Goal: Information Seeking & Learning: Check status

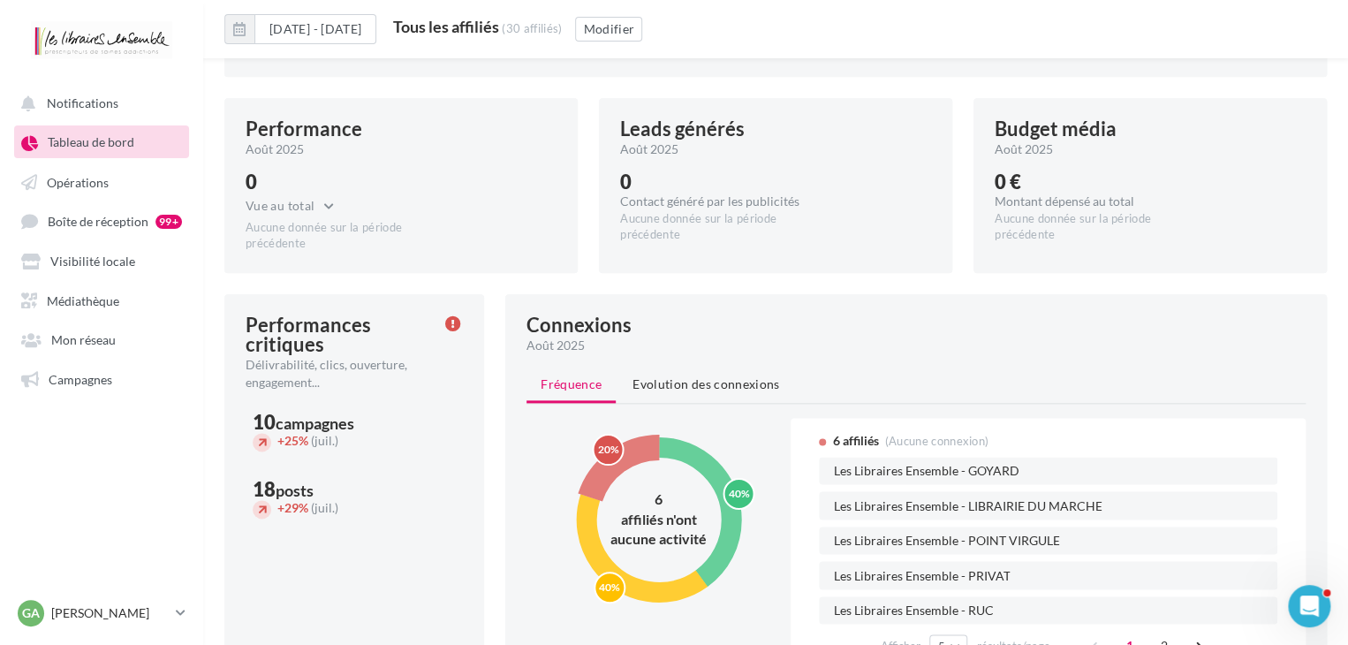
scroll to position [1000, 0]
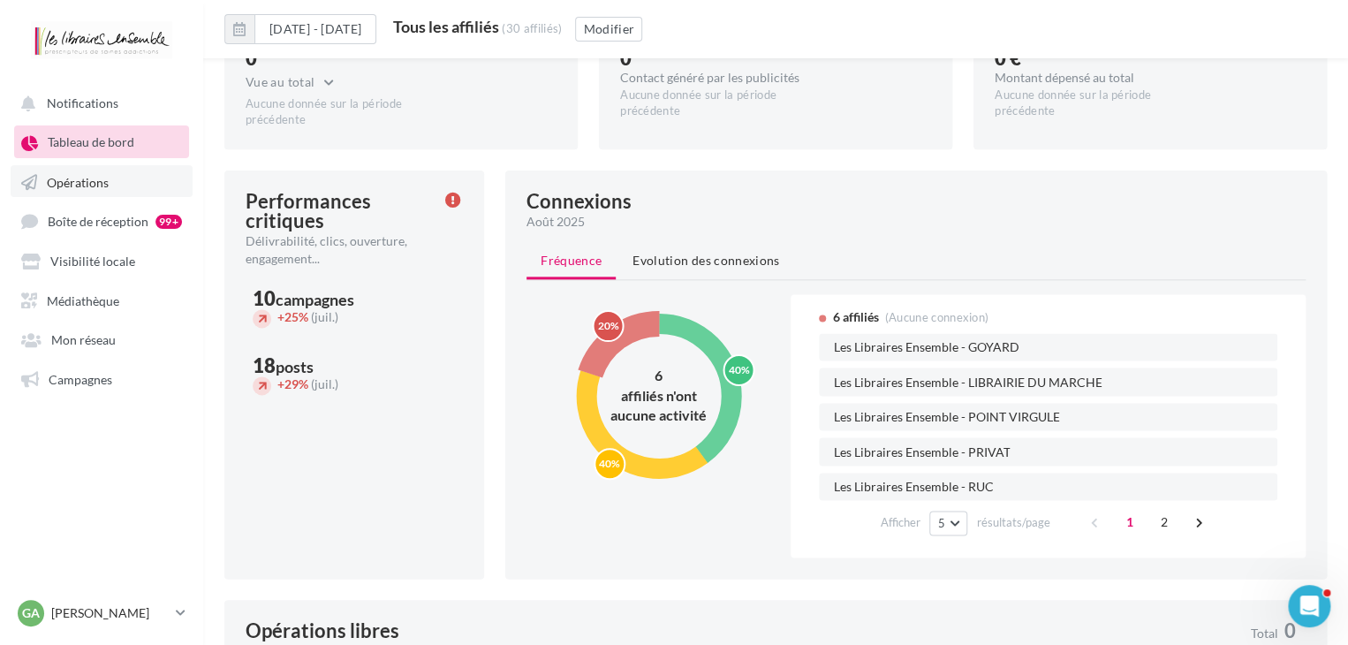
click at [85, 192] on link "Opérations" at bounding box center [102, 181] width 182 height 32
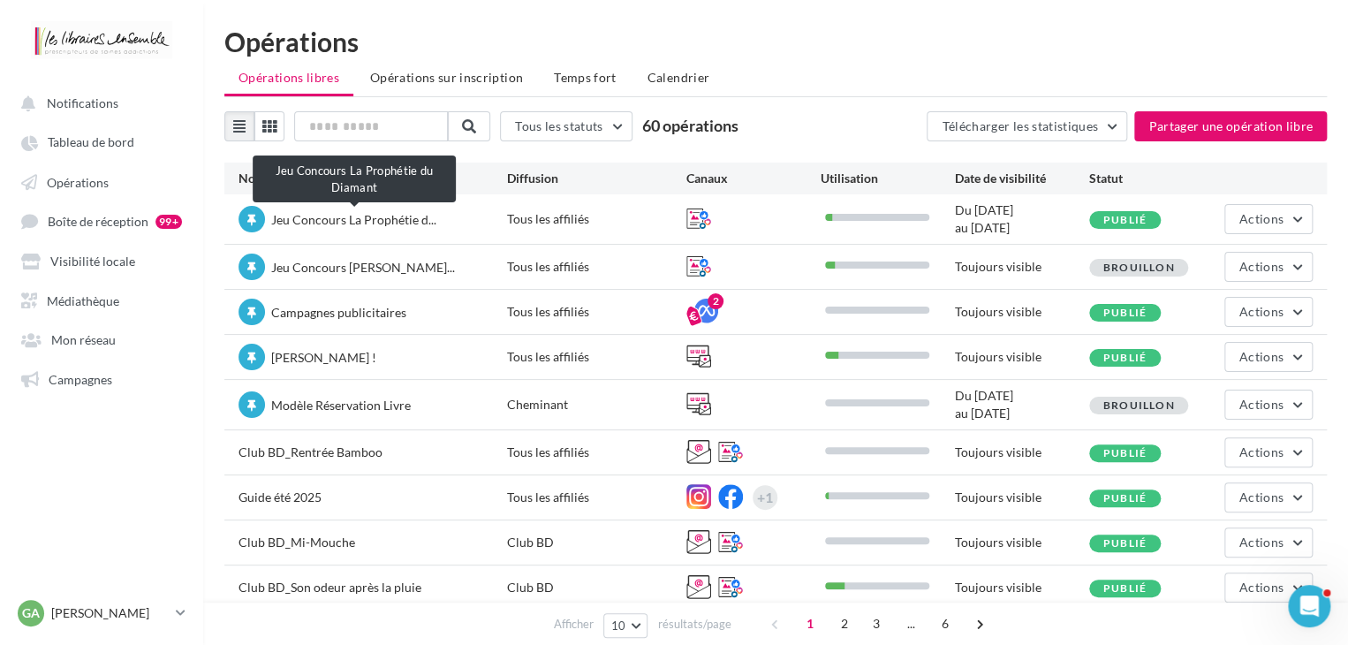
click at [410, 215] on span "Jeu Concours La Prophétie d..." at bounding box center [353, 219] width 165 height 15
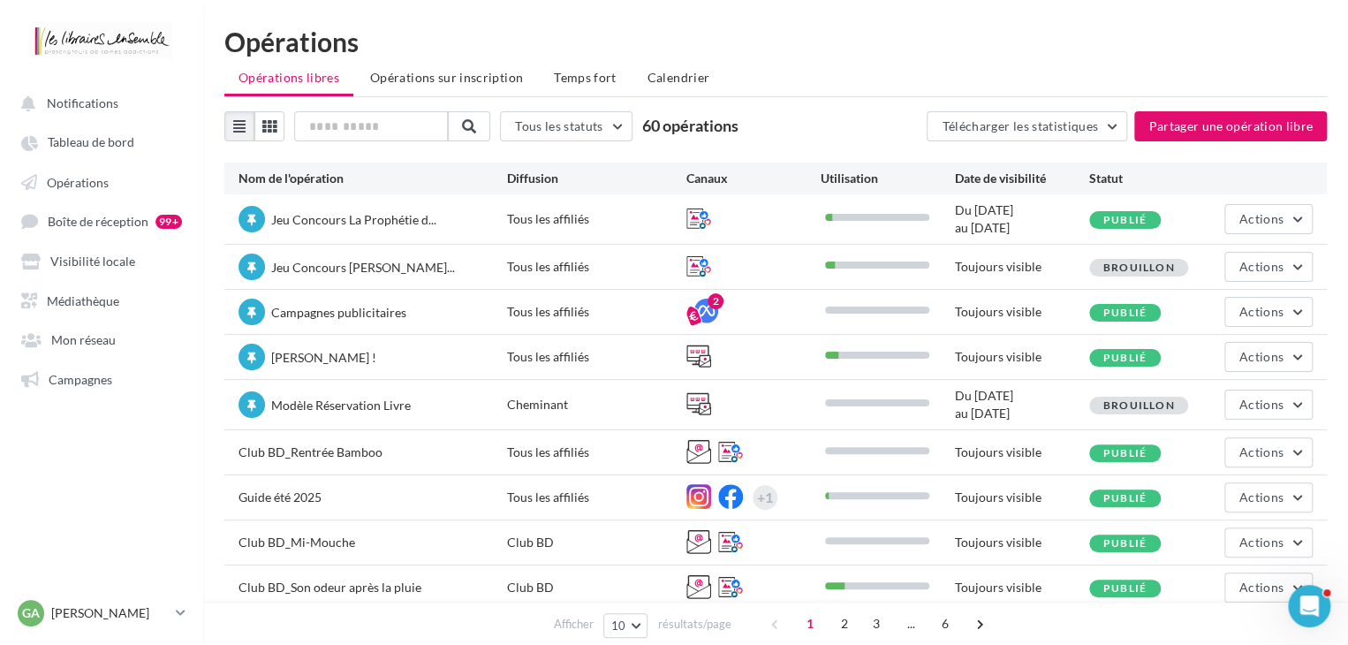
click at [915, 230] on div "Jeu Concours La Prophétie d... Tous les affiliés Du [DATE] au [DATE] Publié Act…" at bounding box center [775, 218] width 1103 height 49
click at [877, 204] on div "Jeu Concours La Prophétie d... Tous les affiliés Du [DATE] au [DATE] Publié Act…" at bounding box center [775, 218] width 1103 height 49
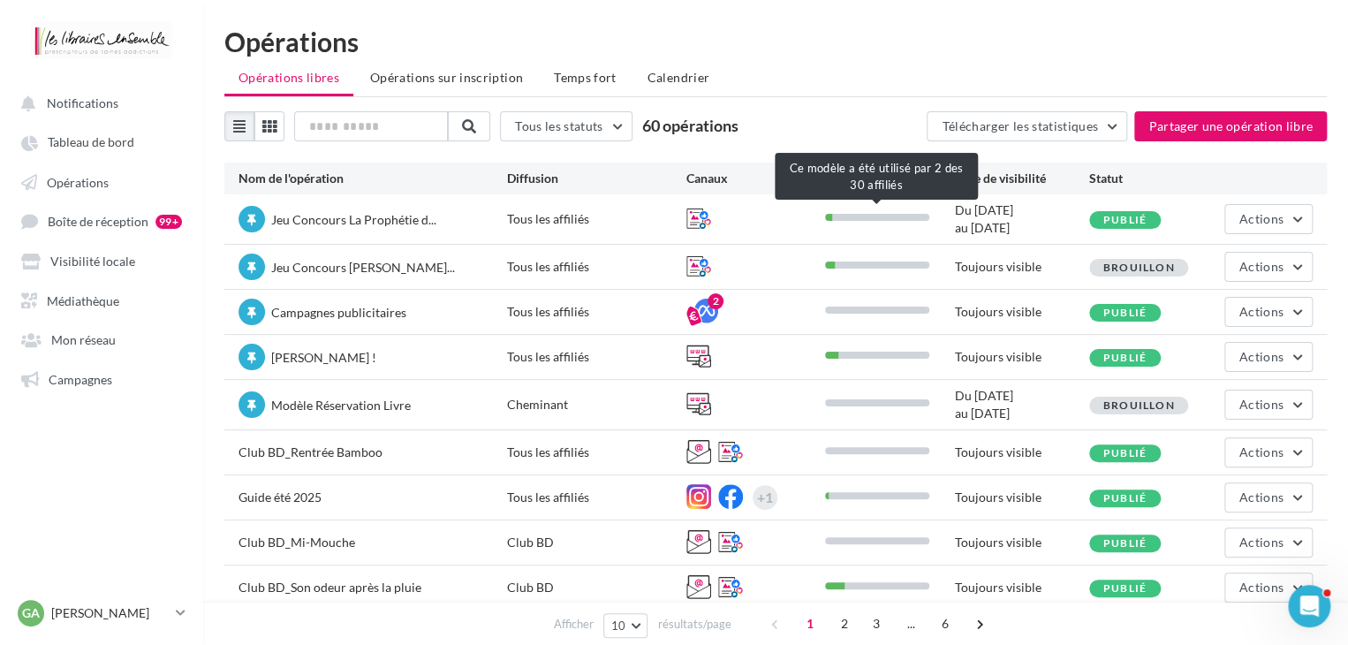
click at [852, 218] on div at bounding box center [877, 217] width 104 height 7
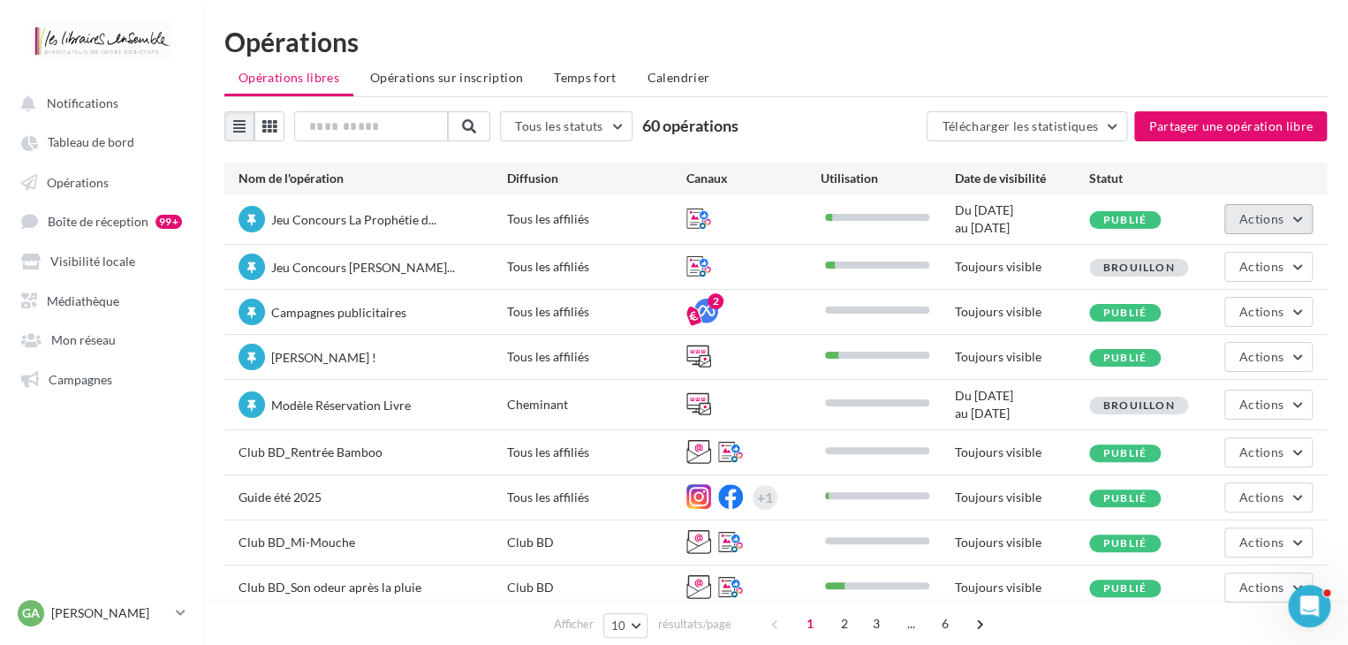
click at [1258, 224] on span "Actions" at bounding box center [1262, 218] width 44 height 15
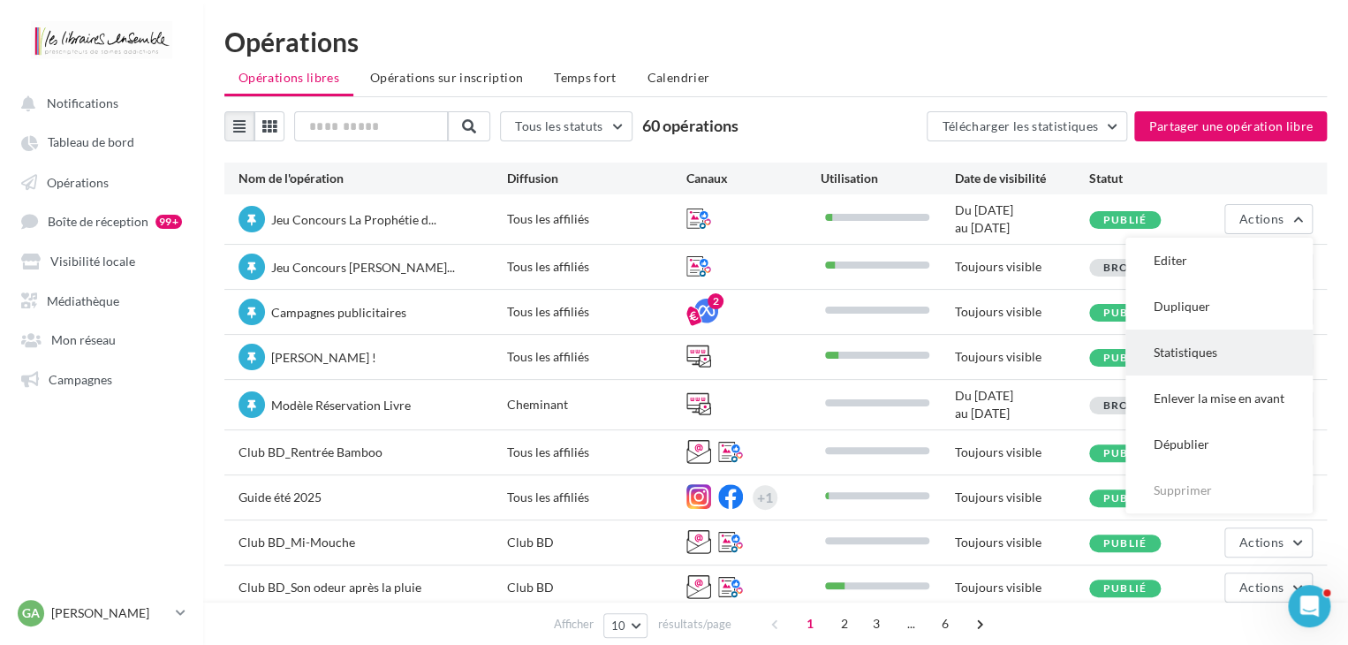
click at [1175, 351] on button "Statistiques" at bounding box center [1219, 353] width 187 height 46
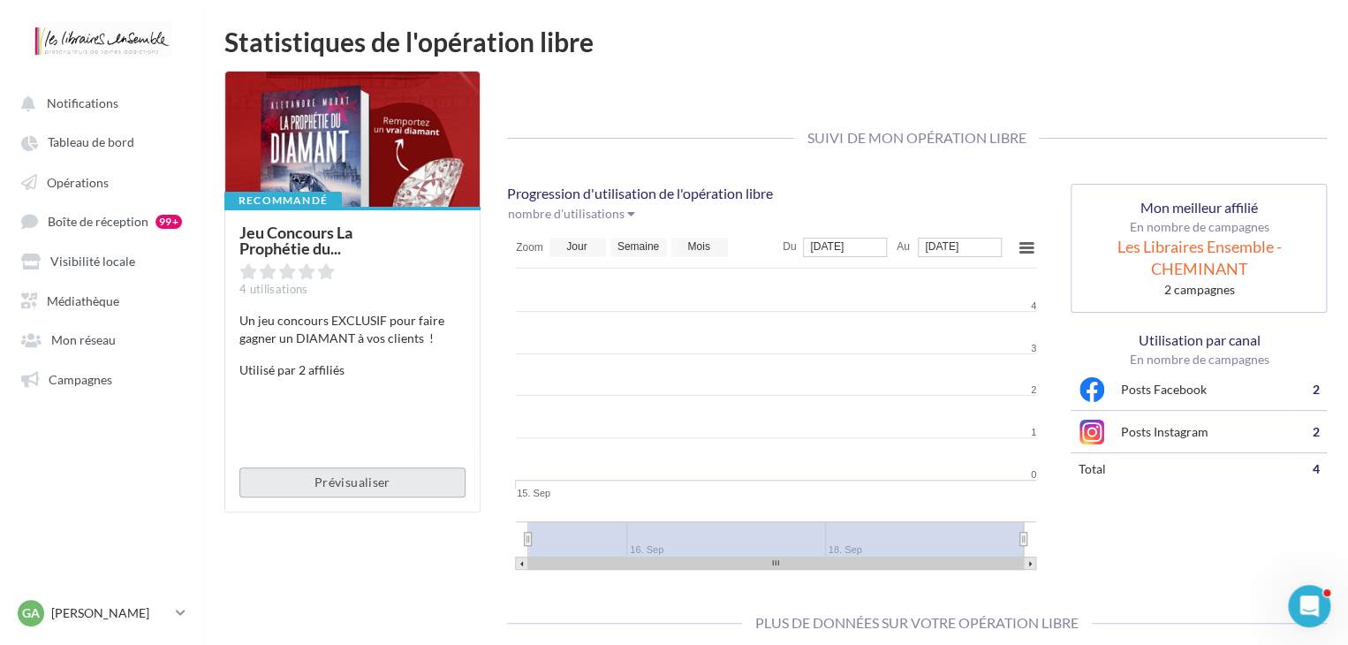
click at [361, 477] on button "Prévisualiser" at bounding box center [352, 482] width 226 height 30
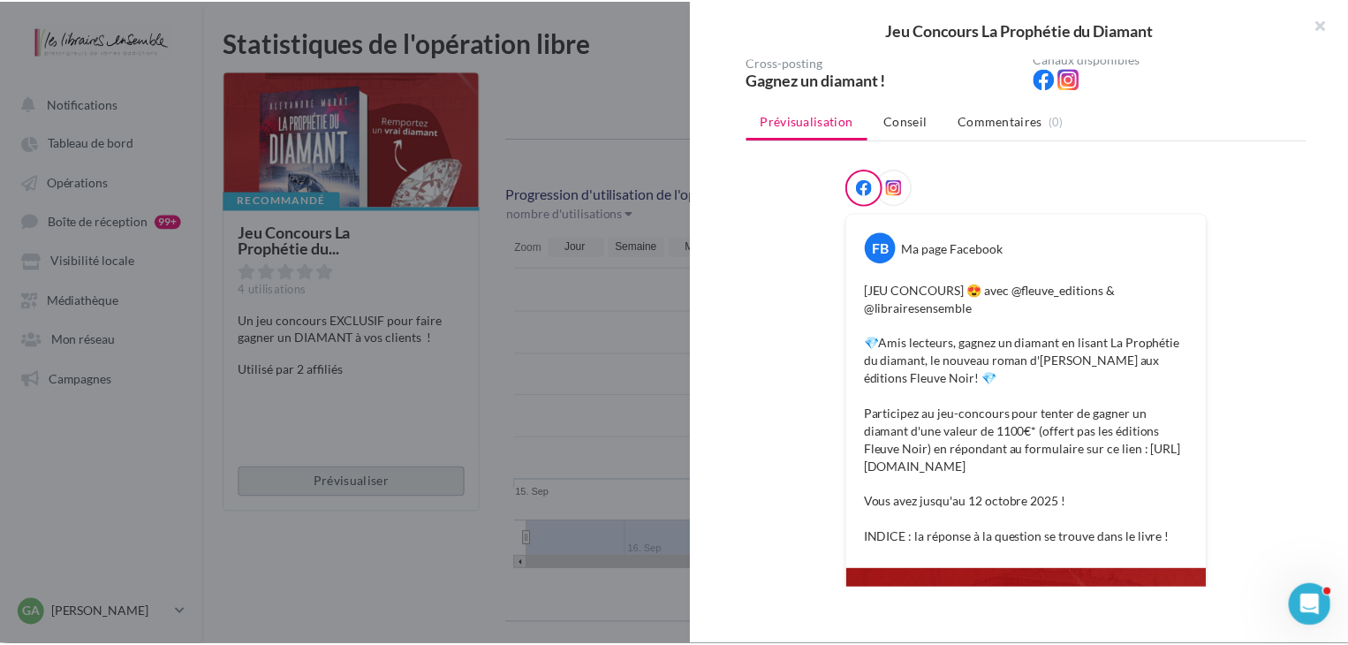
scroll to position [177, 0]
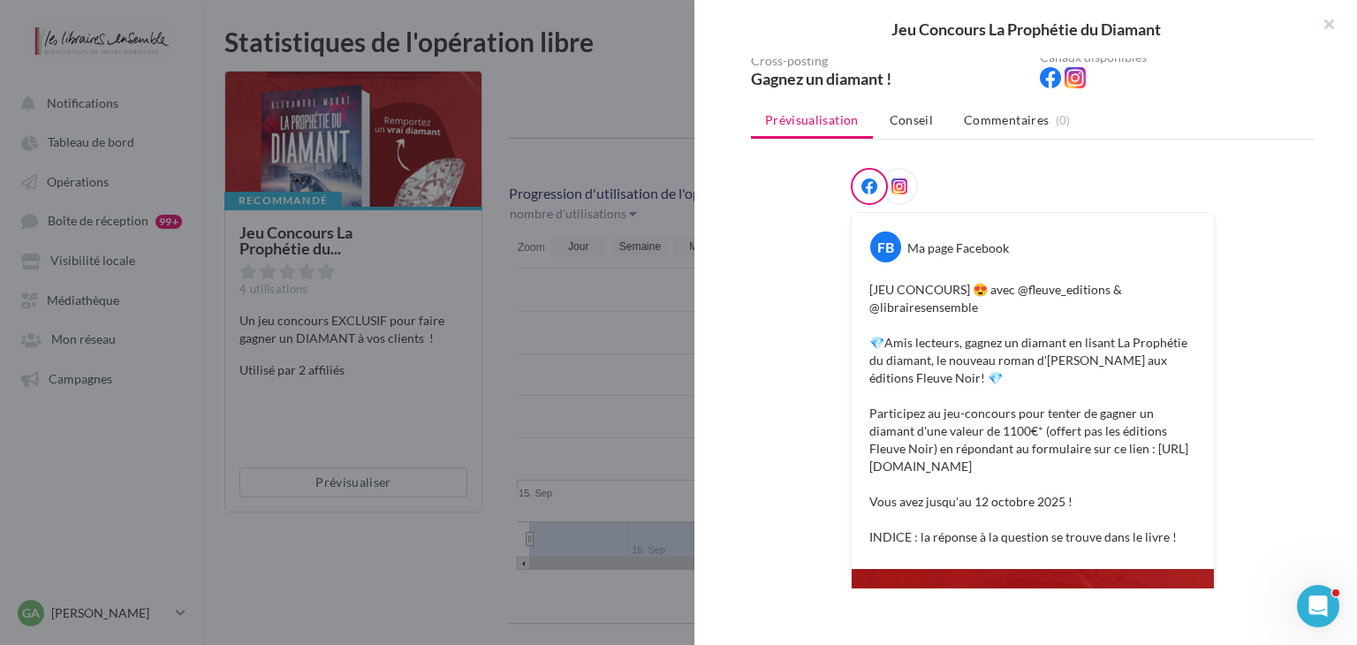
drag, startPoint x: 1170, startPoint y: 531, endPoint x: 953, endPoint y: 424, distance: 242.2
click at [967, 432] on p "[JEU CONCOURS] 😍 avec @fleuve_editions & @librairesensemble 💎Amis lecteurs, gag…" at bounding box center [1032, 413] width 327 height 265
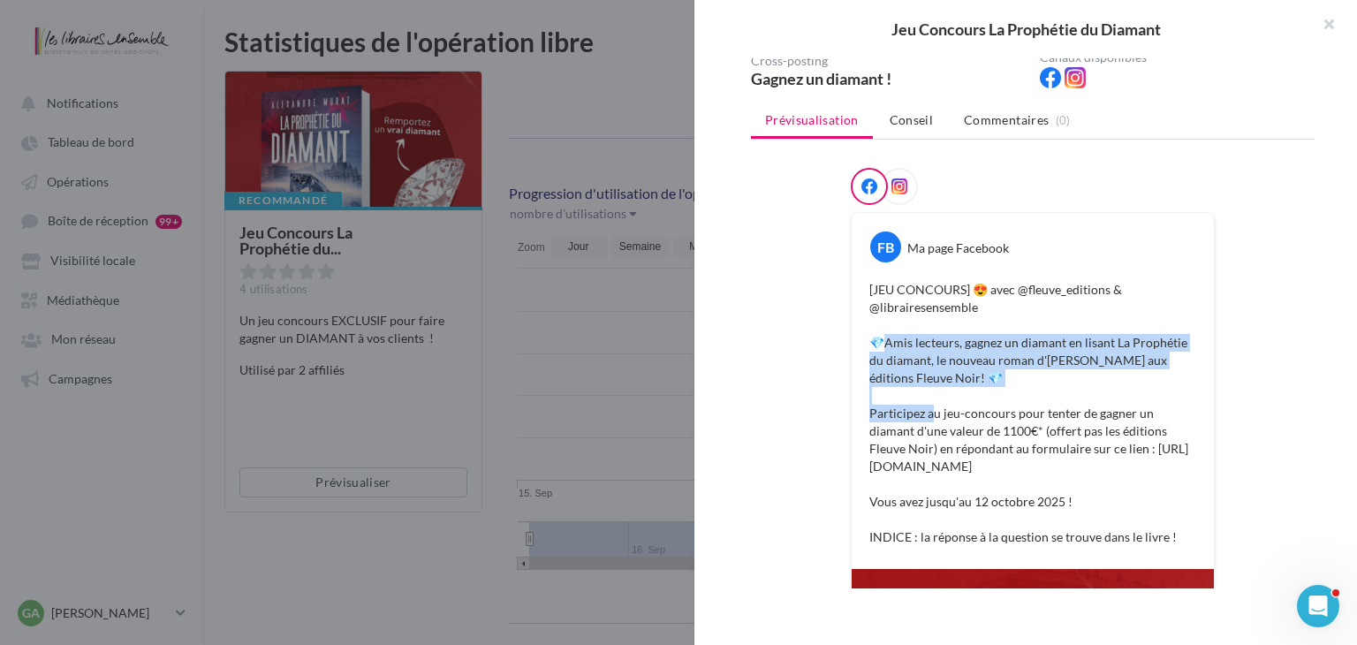
drag, startPoint x: 902, startPoint y: 386, endPoint x: 874, endPoint y: 332, distance: 60.9
click at [874, 332] on p "[JEU CONCOURS] 😍 avec @fleuve_editions & @librairesensemble 💎Amis lecteurs, gag…" at bounding box center [1032, 413] width 327 height 265
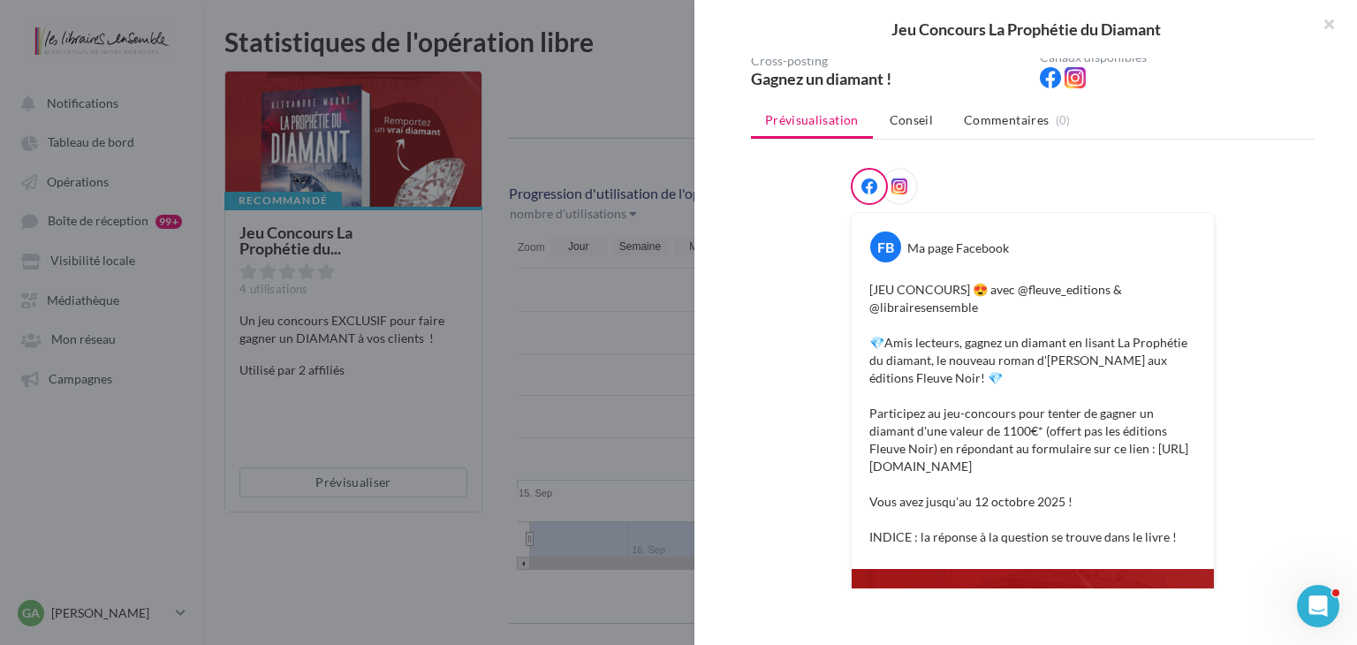
click at [863, 288] on div "[JEU CONCOURS] 😍 avec @fleuve_editions & @librairesensemble 💎Amis lecteurs, gag…" at bounding box center [1032, 414] width 353 height 274
drag, startPoint x: 866, startPoint y: 288, endPoint x: 1173, endPoint y: 535, distance: 394.1
click at [1173, 535] on p "[JEU CONCOURS] 😍 avec @fleuve_editions & @librairesensemble 💎Amis lecteurs, gag…" at bounding box center [1032, 413] width 327 height 265
copy p "[JEU CONCOURS] 😍 avec @fleuve_editions & @librairesensemble 💎Amis lecteurs, gag…"
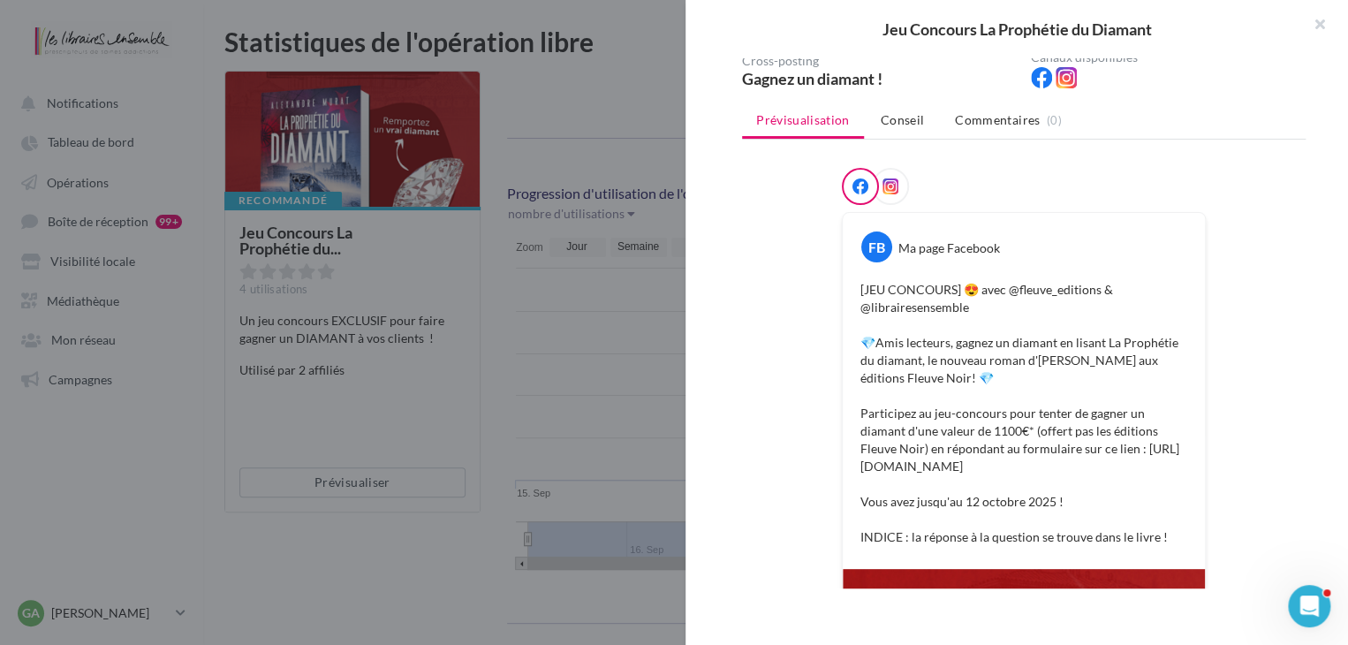
click at [481, 71] on div "Jeu Concours La Prophétie du Diamant Description Un jeu concours EXCLUSIF pour …" at bounding box center [352, 71] width 256 height 0
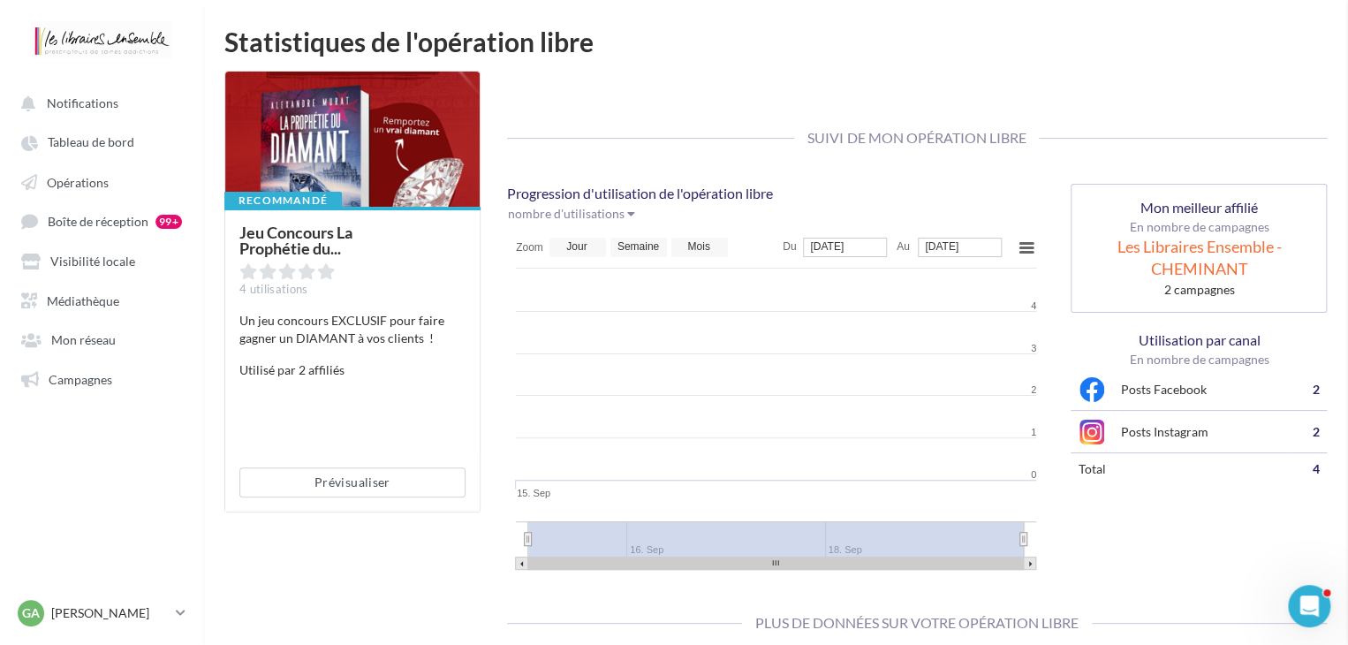
click at [637, 317] on rect at bounding box center [776, 405] width 538 height 353
click at [806, 194] on p "Progression d'utilisation de l'opération libre" at bounding box center [776, 194] width 538 height 20
click at [1287, 390] on td "Posts Facebook" at bounding box center [1201, 389] width 177 height 42
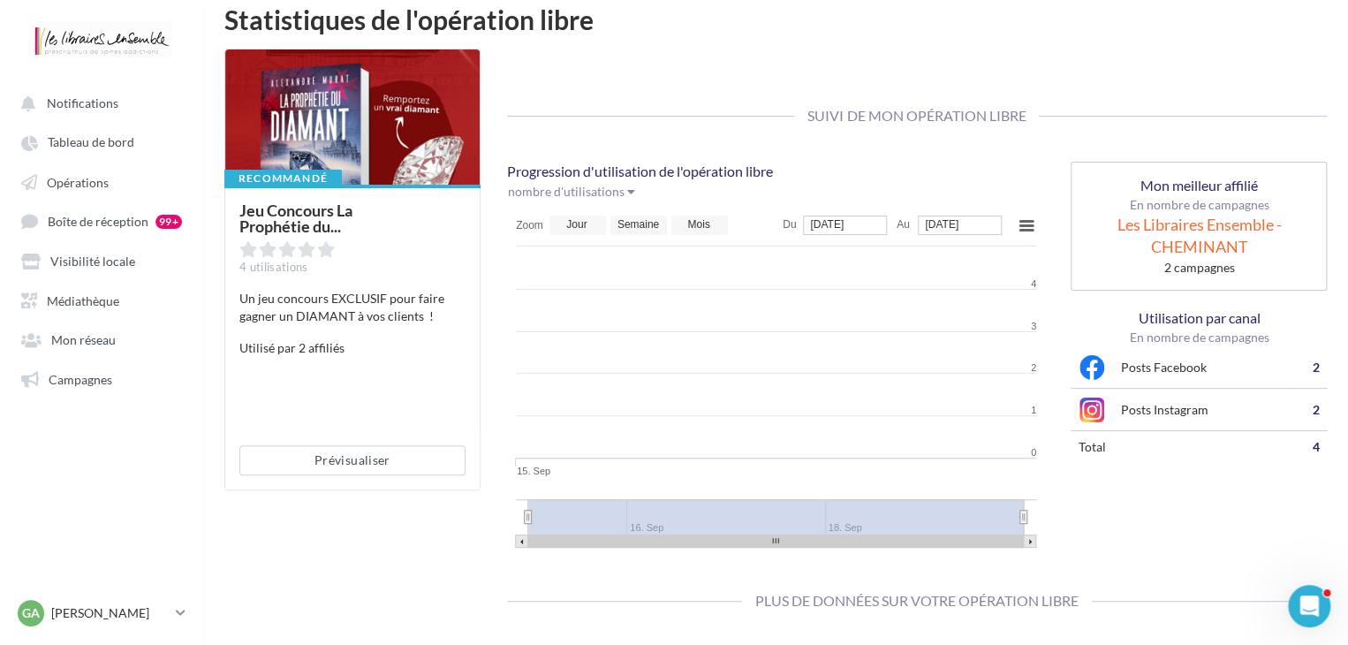
scroll to position [0, 0]
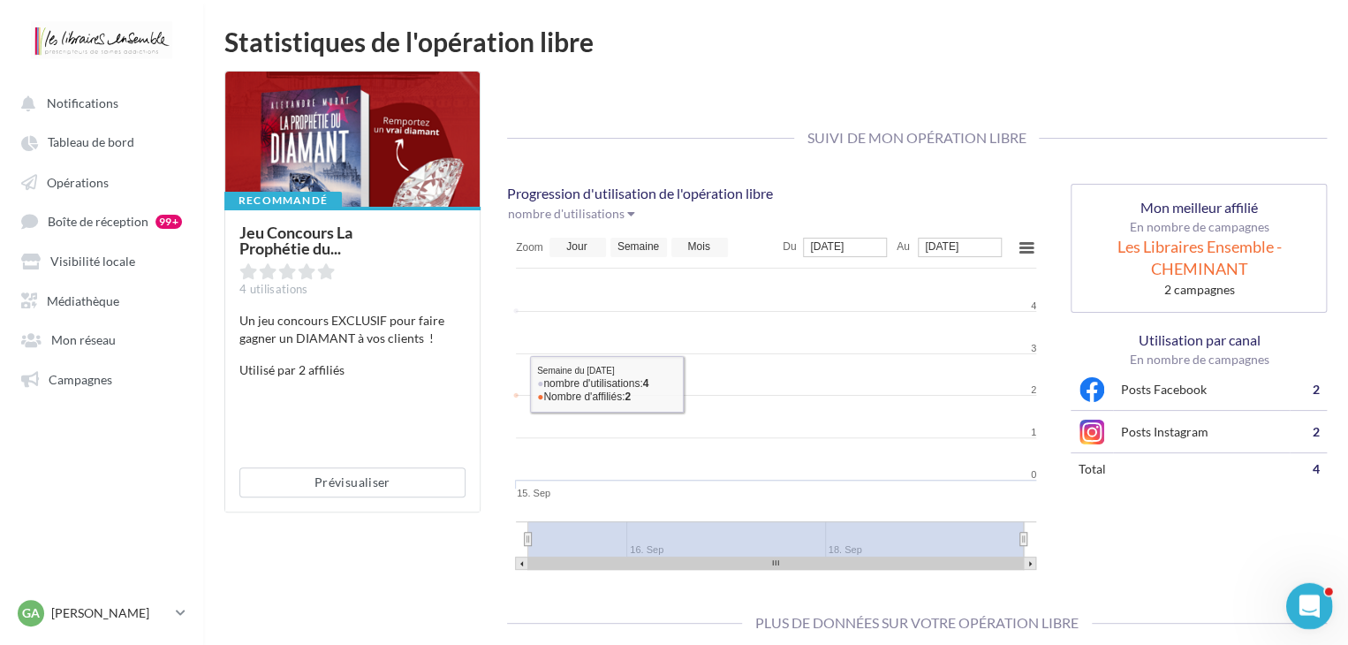
click at [1308, 595] on icon "Ouvrir le Messenger Intercom" at bounding box center [1307, 603] width 29 height 29
